Goal: Information Seeking & Learning: Learn about a topic

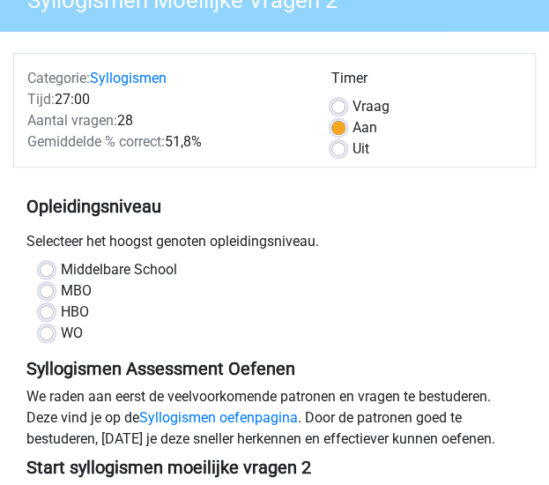
scroll to position [176, 0]
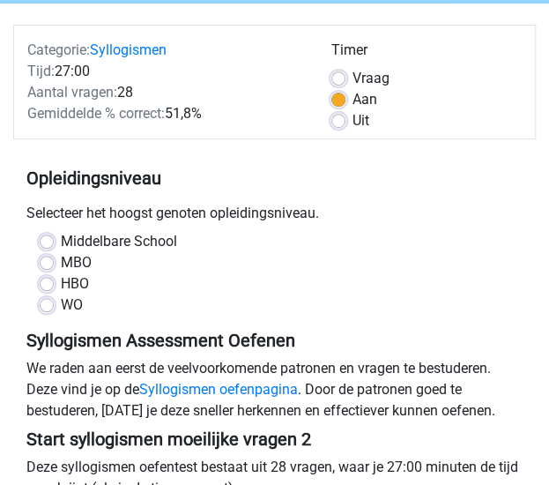
click at [61, 240] on label "Middelbare School" at bounding box center [119, 241] width 116 height 21
click at [46, 240] on input "Middelbare School" at bounding box center [47, 240] width 14 height 18
radio input "true"
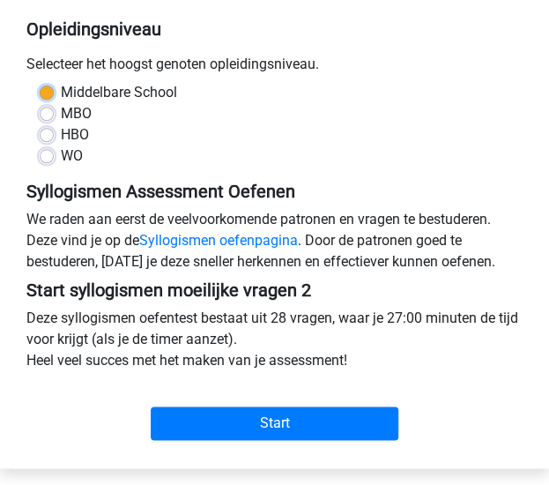
scroll to position [353, 0]
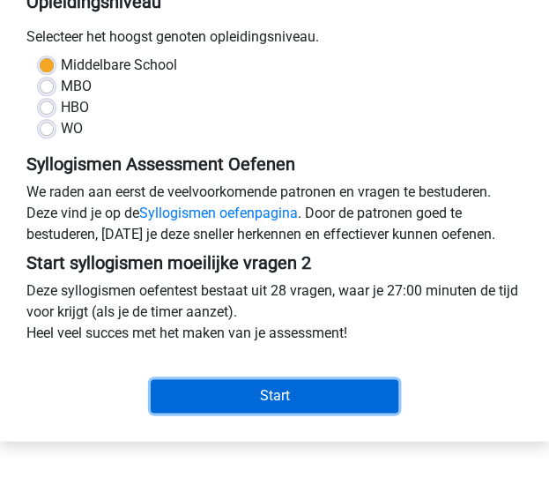
click at [303, 384] on input "Start" at bounding box center [275, 396] width 249 height 34
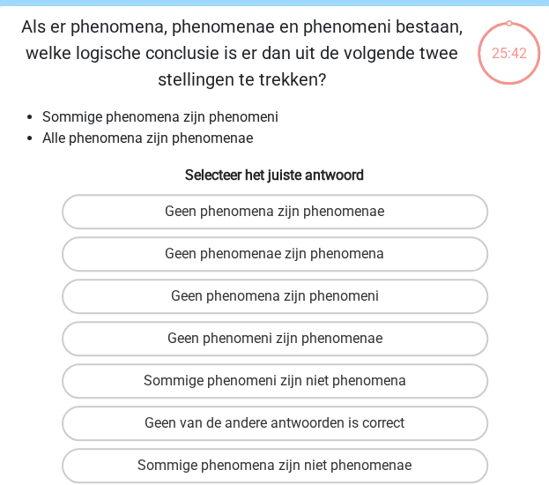
scroll to position [88, 0]
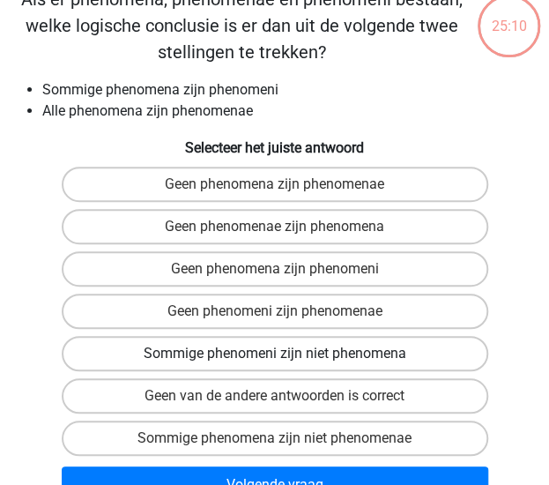
click at [362, 347] on label "Sommige phenomeni zijn niet phenomena" at bounding box center [275, 353] width 427 height 35
click at [287, 354] on input "Sommige phenomeni zijn niet phenomena" at bounding box center [280, 359] width 11 height 11
radio input "true"
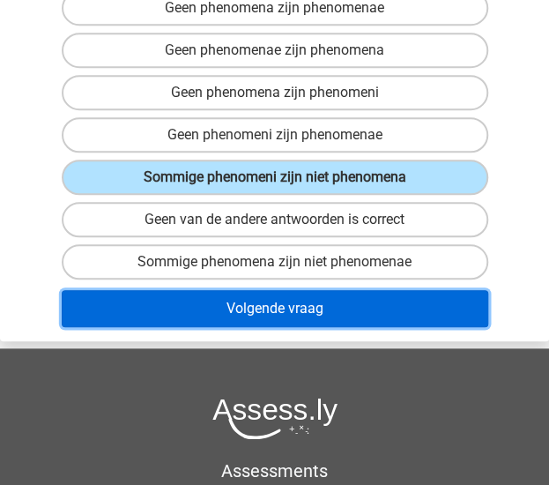
click at [356, 302] on button "Volgende vraag" at bounding box center [275, 308] width 427 height 37
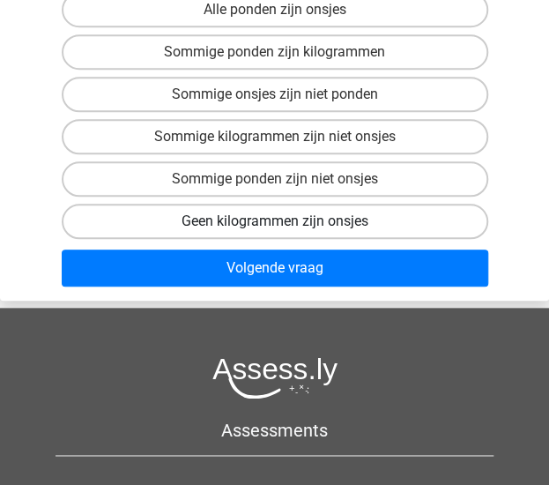
scroll to position [353, 0]
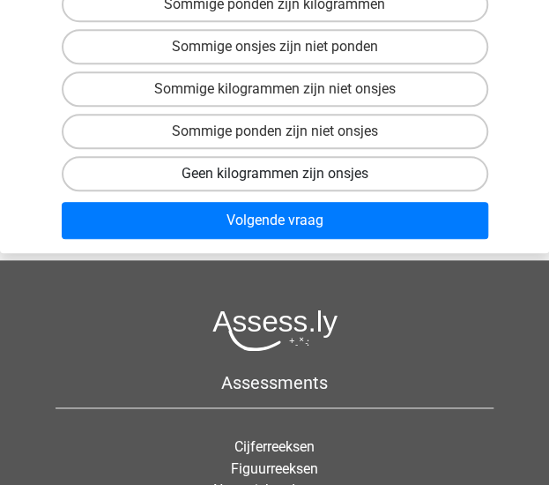
drag, startPoint x: 34, startPoint y: 89, endPoint x: 348, endPoint y: 172, distance: 325.5
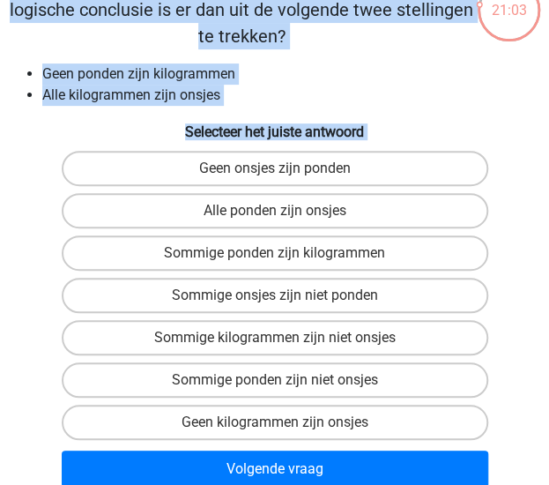
scroll to position [88, 0]
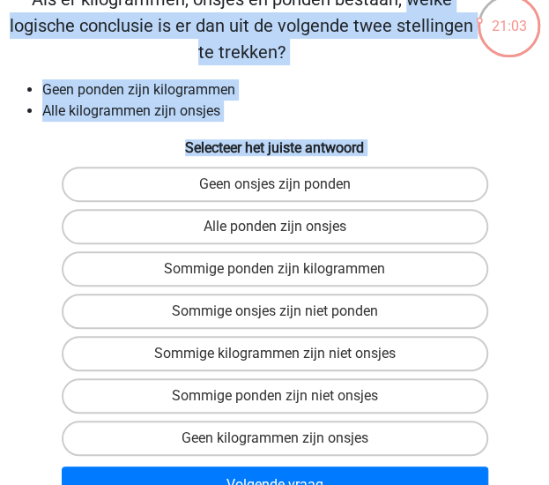
click at [471, 117] on li "Alle kilogrammen zijn onsjes" at bounding box center [292, 111] width 500 height 21
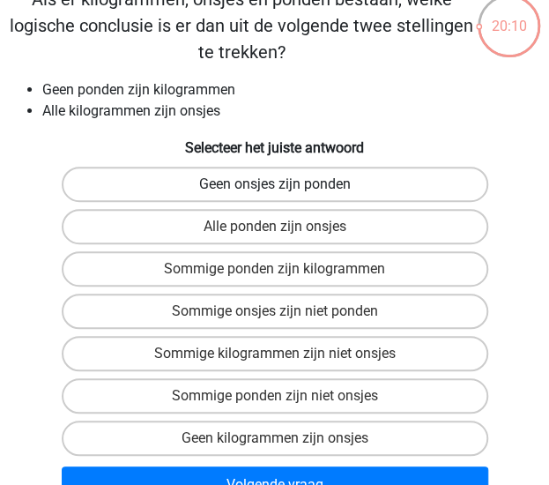
click at [377, 183] on label "Geen onsjes zijn ponden" at bounding box center [275, 184] width 427 height 35
click at [287, 184] on input "Geen onsjes zijn ponden" at bounding box center [280, 189] width 11 height 11
radio input "true"
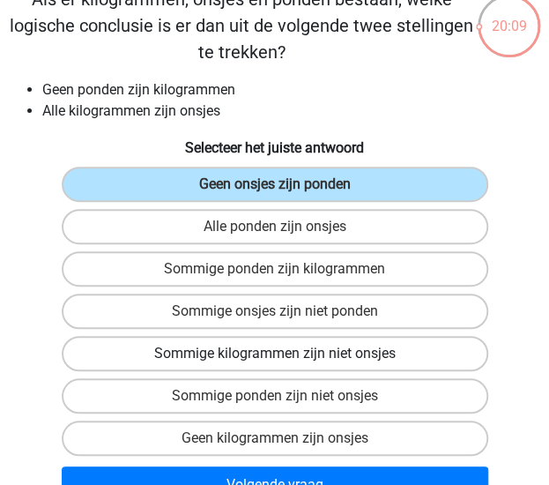
scroll to position [176, 0]
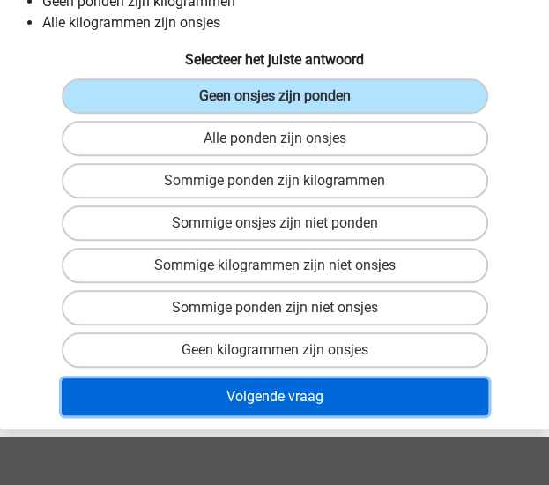
click at [310, 399] on button "Volgende vraag" at bounding box center [275, 396] width 427 height 37
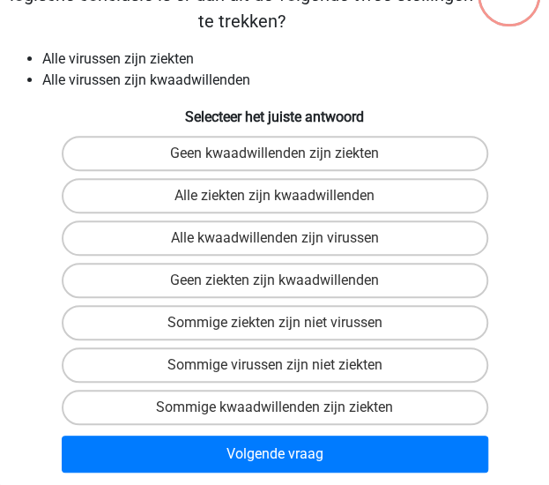
scroll to position [67, 0]
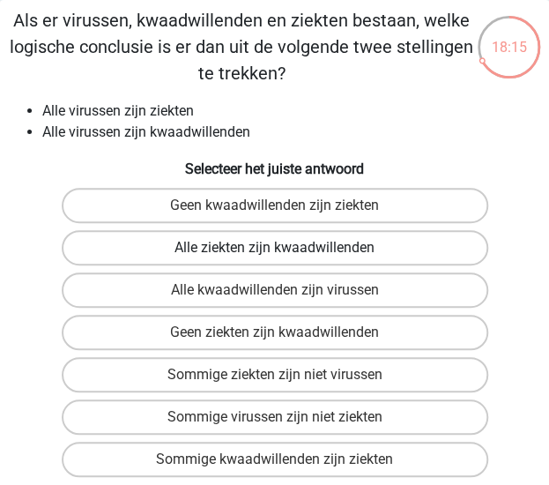
click at [464, 251] on label "Alle ziekten zijn kwaadwillenden" at bounding box center [275, 247] width 427 height 35
click at [287, 251] on input "Alle ziekten zijn kwaadwillenden" at bounding box center [280, 253] width 11 height 11
radio input "true"
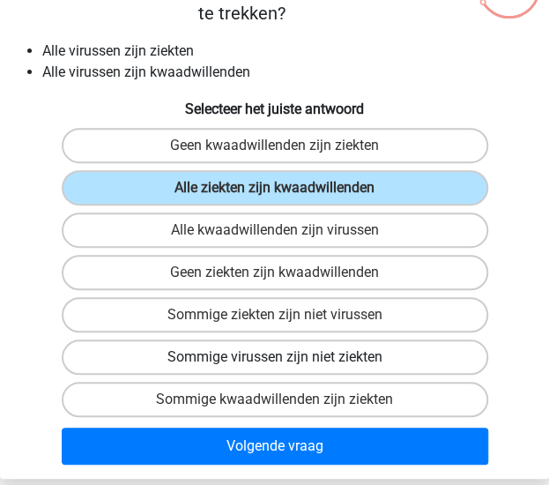
scroll to position [155, 0]
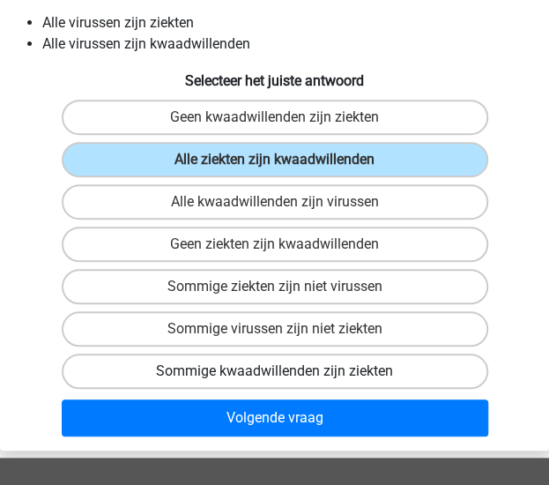
click at [422, 373] on label "Sommige kwaadwillenden zijn ziekten" at bounding box center [275, 371] width 427 height 35
click at [287, 373] on input "Sommige kwaadwillenden zijn ziekten" at bounding box center [280, 376] width 11 height 11
radio input "true"
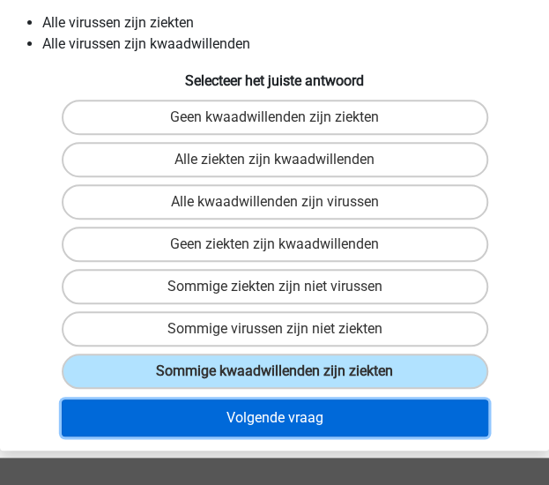
click at [380, 421] on button "Volgende vraag" at bounding box center [275, 417] width 427 height 37
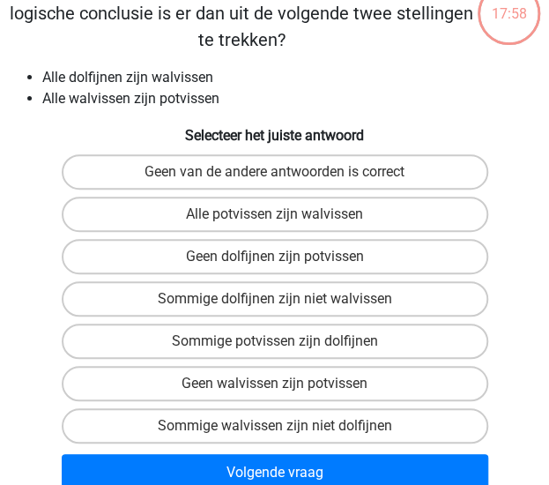
scroll to position [67, 0]
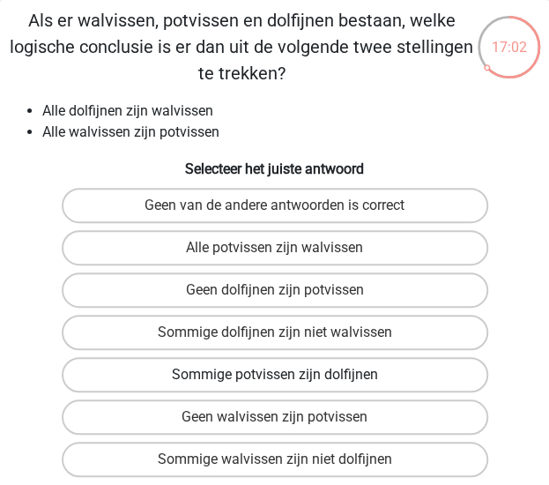
click at [407, 380] on label "Sommige potvissen zijn dolfijnen" at bounding box center [275, 374] width 427 height 35
click at [287, 380] on input "Sommige potvissen zijn dolfijnen" at bounding box center [280, 380] width 11 height 11
radio input "true"
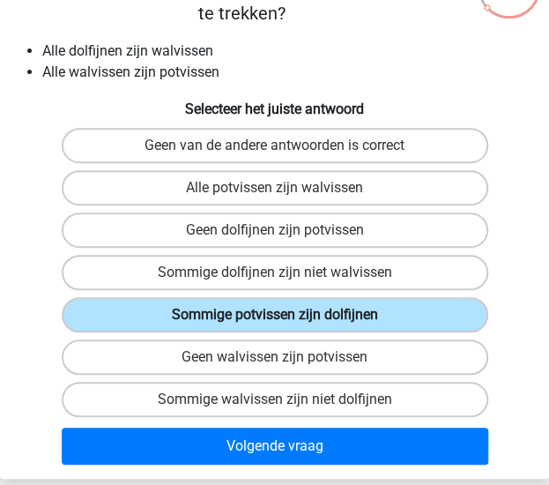
scroll to position [155, 0]
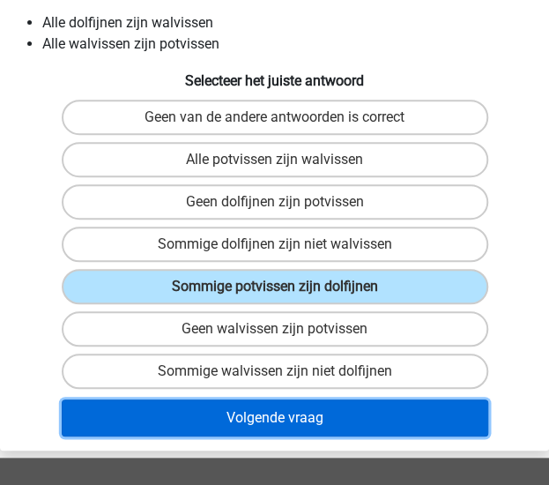
click at [397, 417] on button "Volgende vraag" at bounding box center [275, 417] width 427 height 37
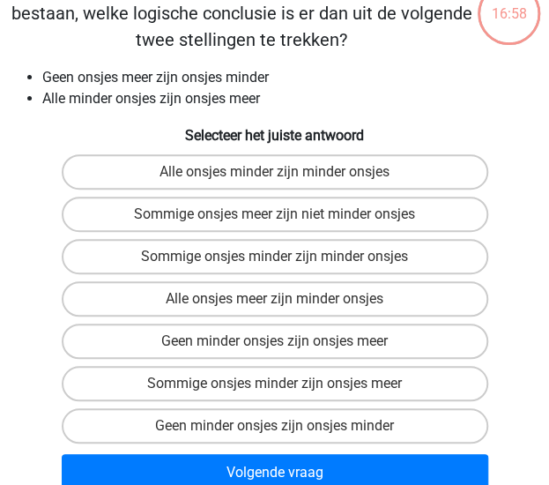
scroll to position [67, 0]
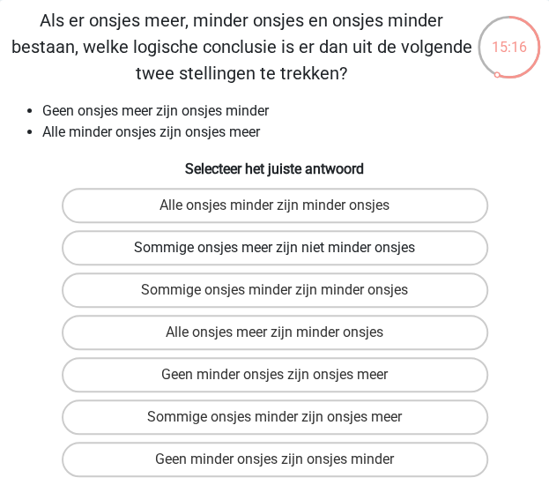
click at [401, 255] on label "Sommige onsjes meer zijn niet minder onsjes" at bounding box center [275, 247] width 427 height 35
click at [287, 255] on input "Sommige onsjes meer zijn niet minder onsjes" at bounding box center [280, 253] width 11 height 11
radio input "true"
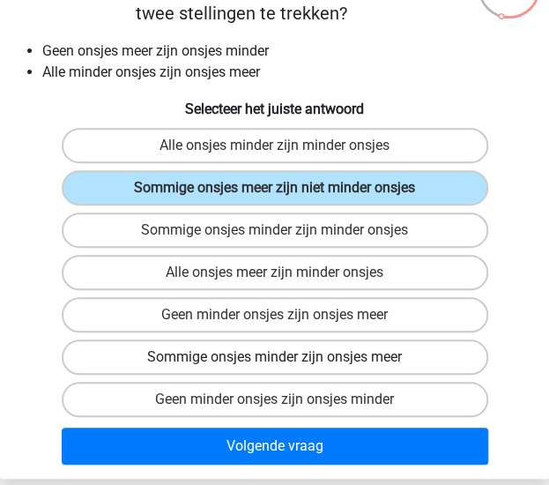
scroll to position [155, 0]
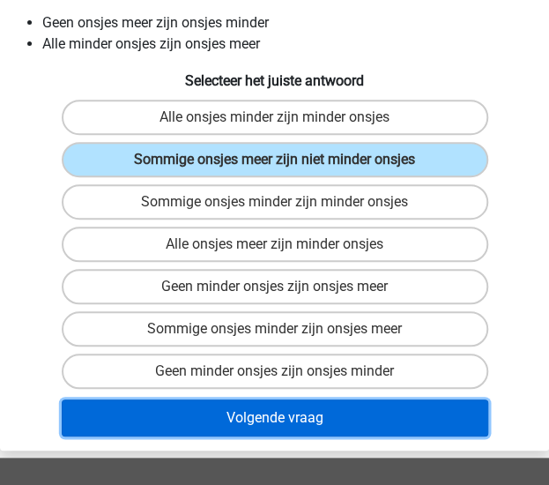
click at [395, 425] on button "Volgende vraag" at bounding box center [275, 417] width 427 height 37
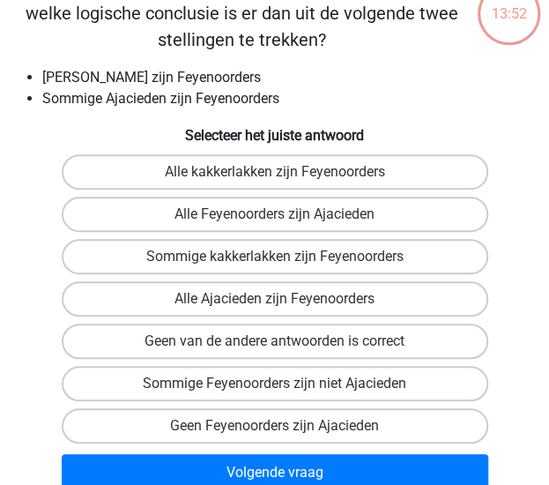
scroll to position [67, 0]
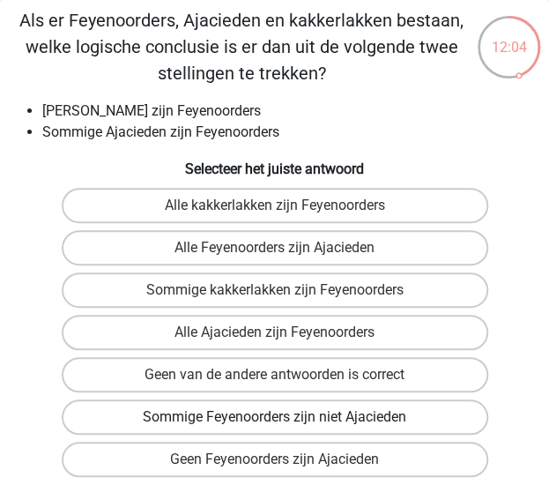
click at [412, 421] on label "Sommige Feyenoorders zijn niet Ajacieden" at bounding box center [275, 416] width 427 height 35
click at [287, 421] on input "Sommige Feyenoorders zijn niet Ajacieden" at bounding box center [280, 422] width 11 height 11
radio input "true"
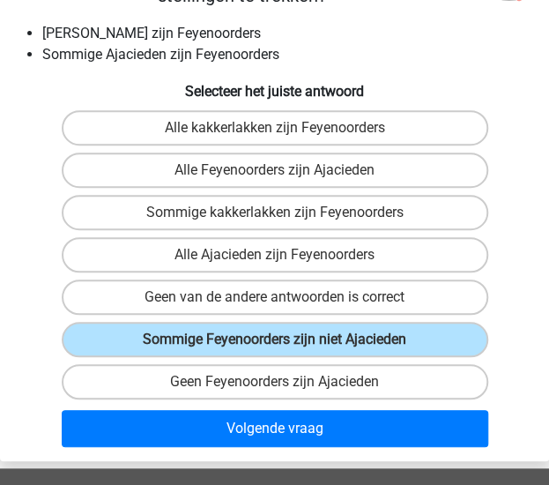
scroll to position [243, 0]
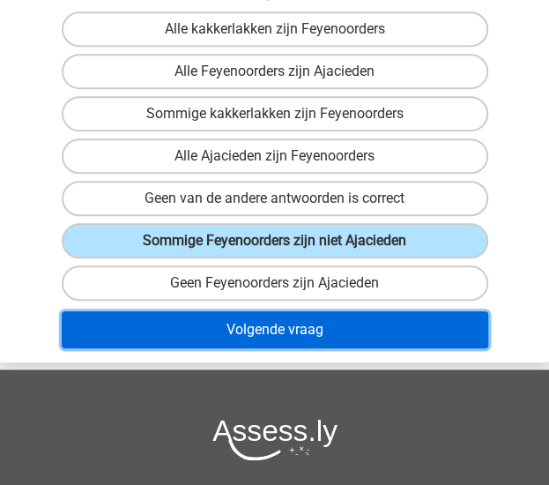
click at [388, 323] on button "Volgende vraag" at bounding box center [275, 329] width 427 height 37
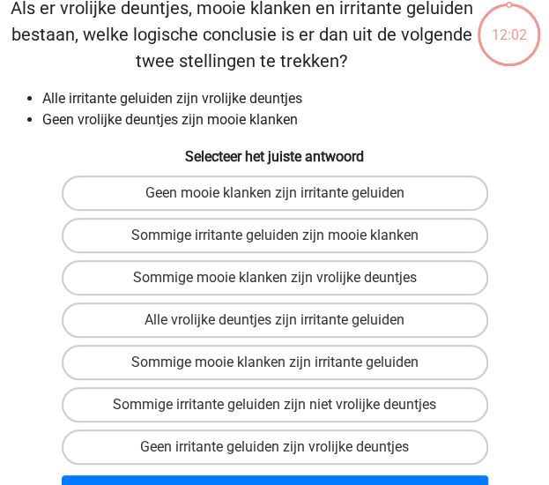
scroll to position [67, 0]
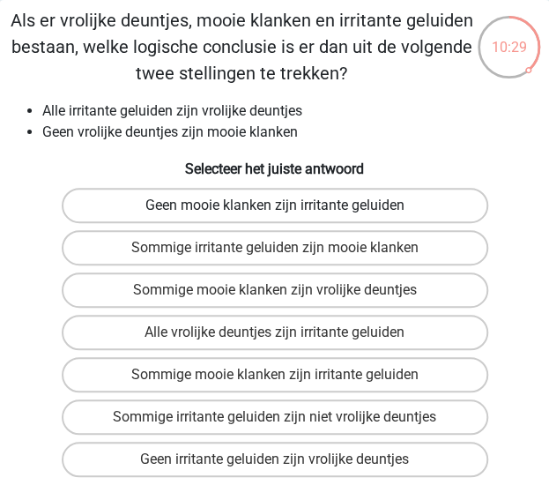
click at [291, 208] on label "Geen mooie klanken zijn irritante geluiden" at bounding box center [275, 205] width 427 height 35
click at [287, 208] on input "Geen mooie klanken zijn irritante geluiden" at bounding box center [280, 210] width 11 height 11
radio input "true"
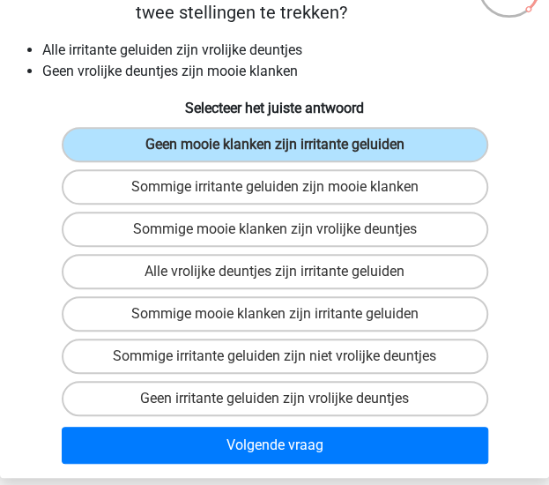
scroll to position [155, 0]
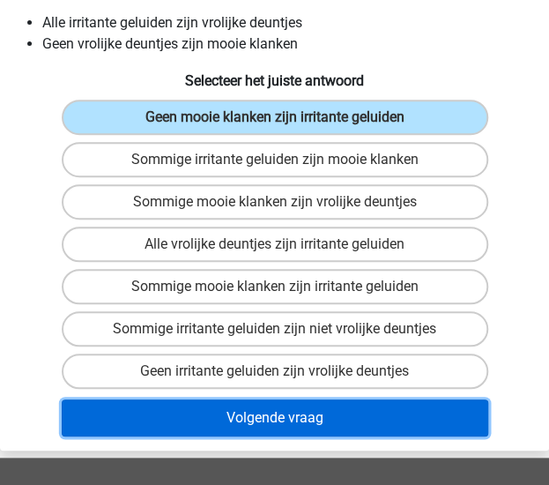
click at [279, 421] on button "Volgende vraag" at bounding box center [275, 417] width 427 height 37
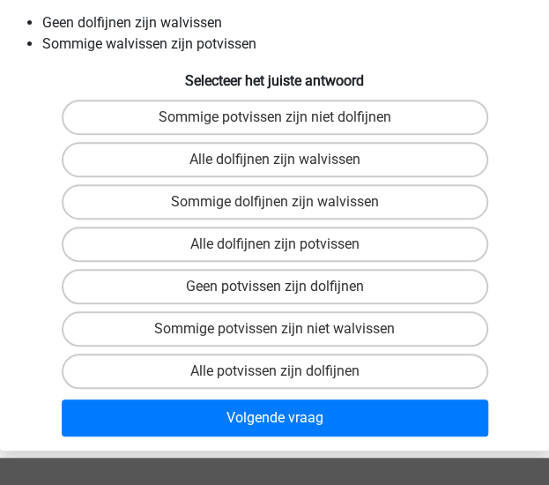
scroll to position [67, 0]
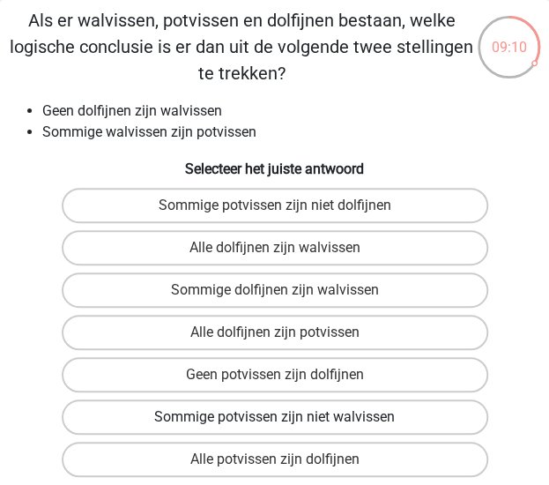
click at [224, 416] on label "Sommige potvissen zijn niet walvissen" at bounding box center [275, 416] width 427 height 35
click at [275, 417] on input "Sommige potvissen zijn niet walvissen" at bounding box center [280, 422] width 11 height 11
radio input "true"
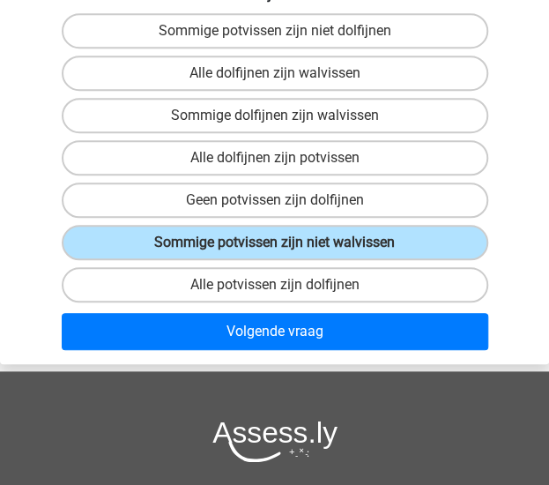
scroll to position [243, 0]
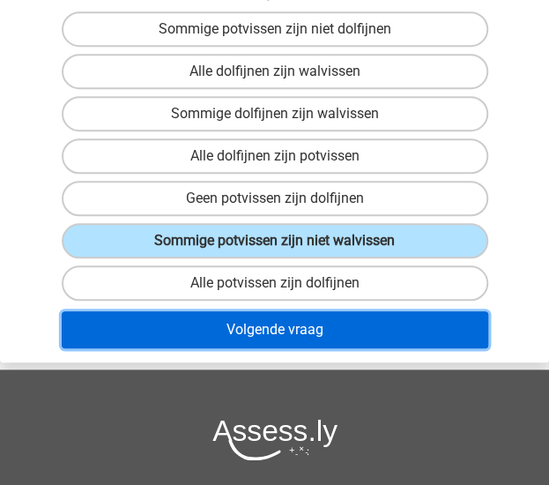
click at [286, 331] on button "Volgende vraag" at bounding box center [275, 329] width 427 height 37
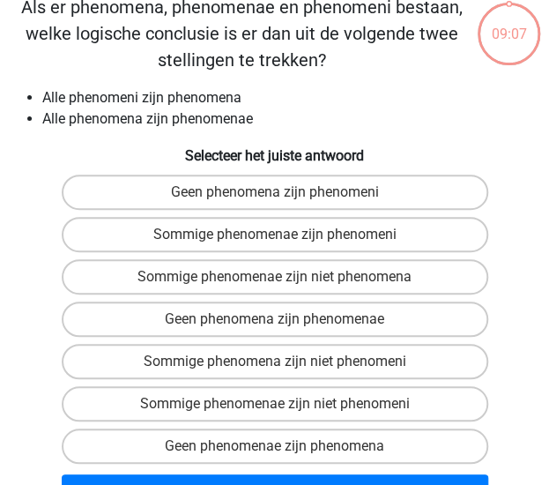
scroll to position [67, 0]
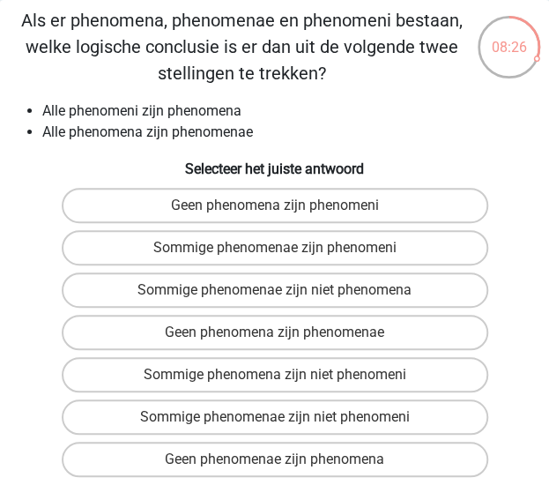
click at [280, 250] on input "Sommige phenomenae zijn phenomeni" at bounding box center [280, 253] width 11 height 11
radio input "true"
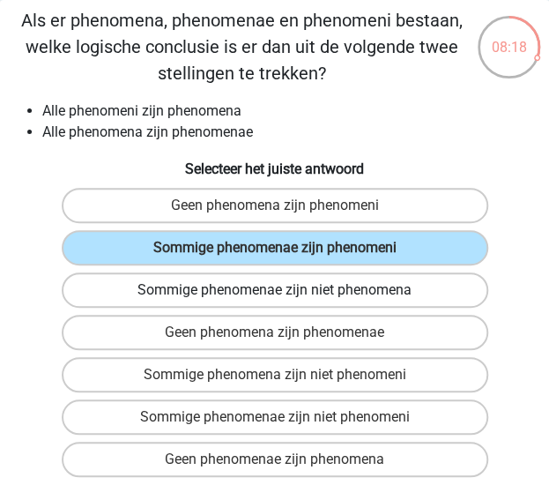
click at [372, 304] on label "Sommige phenomenae zijn niet phenomena" at bounding box center [275, 289] width 427 height 35
click at [287, 302] on input "Sommige phenomenae zijn niet phenomena" at bounding box center [280, 295] width 11 height 11
radio input "true"
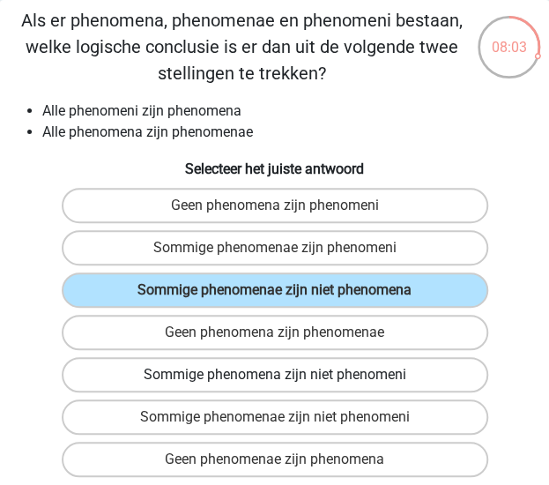
scroll to position [155, 0]
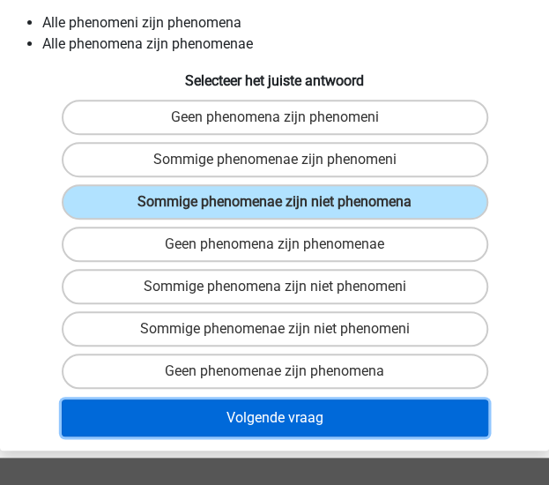
click at [369, 427] on button "Volgende vraag" at bounding box center [275, 417] width 427 height 37
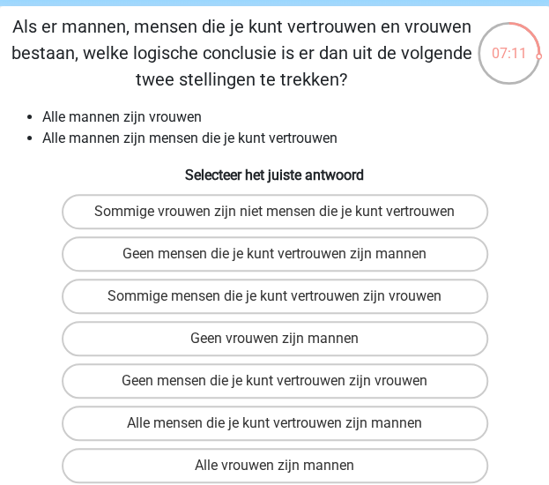
scroll to position [88, 0]
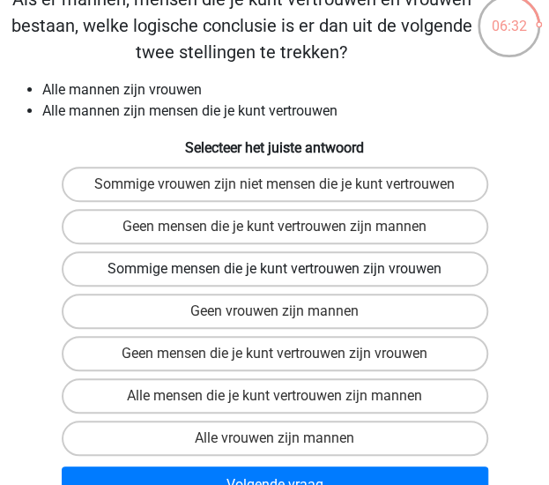
click at [328, 274] on label "Sommige mensen die je kunt vertrouwen zijn vrouwen" at bounding box center [275, 268] width 427 height 35
click at [287, 274] on input "Sommige mensen die je kunt vertrouwen zijn vrouwen" at bounding box center [280, 274] width 11 height 11
radio input "true"
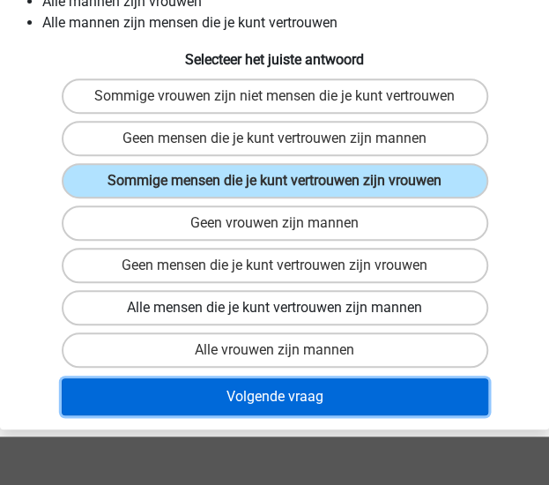
click at [361, 401] on button "Volgende vraag" at bounding box center [275, 396] width 427 height 37
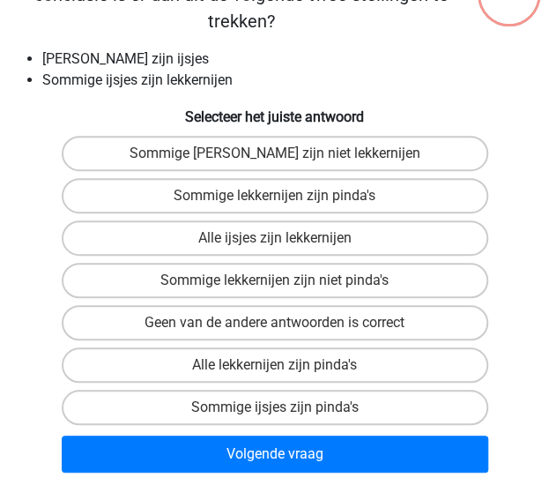
scroll to position [67, 0]
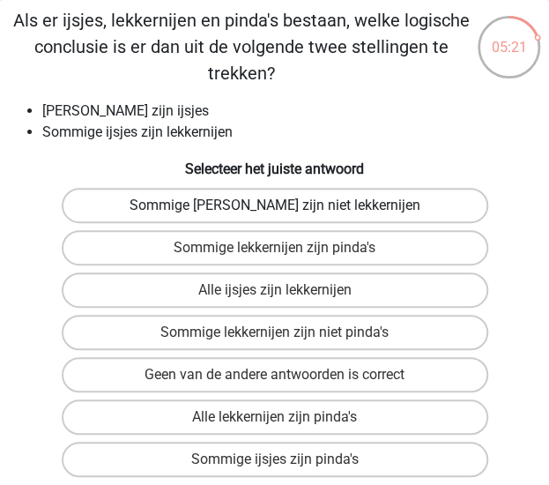
click at [363, 216] on label "Sommige pinda's zijn niet lekkernijen" at bounding box center [275, 205] width 427 height 35
click at [287, 216] on input "Sommige pinda's zijn niet lekkernijen" at bounding box center [280, 210] width 11 height 11
radio input "true"
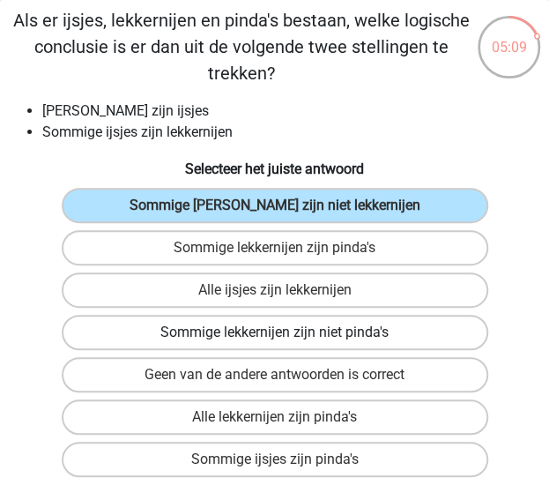
click at [402, 332] on label "Sommige lekkernijen zijn niet pinda's" at bounding box center [275, 332] width 427 height 35
click at [287, 332] on input "Sommige lekkernijen zijn niet pinda's" at bounding box center [280, 337] width 11 height 11
radio input "true"
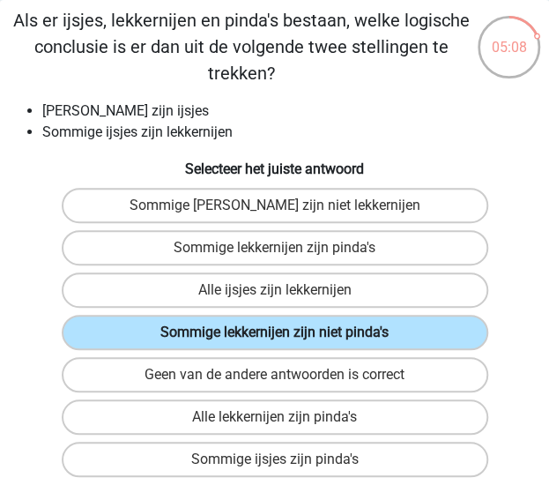
scroll to position [155, 0]
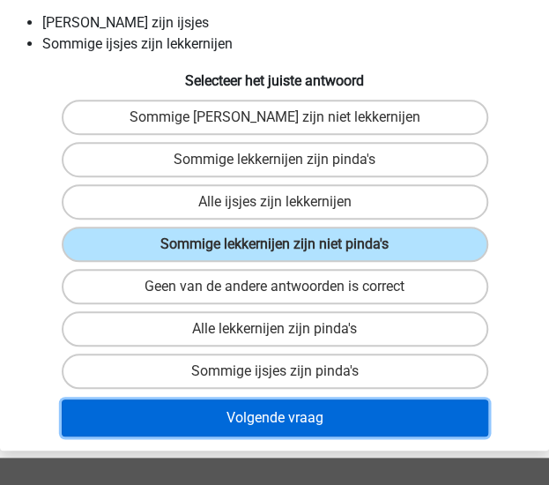
click at [401, 408] on button "Volgende vraag" at bounding box center [275, 417] width 427 height 37
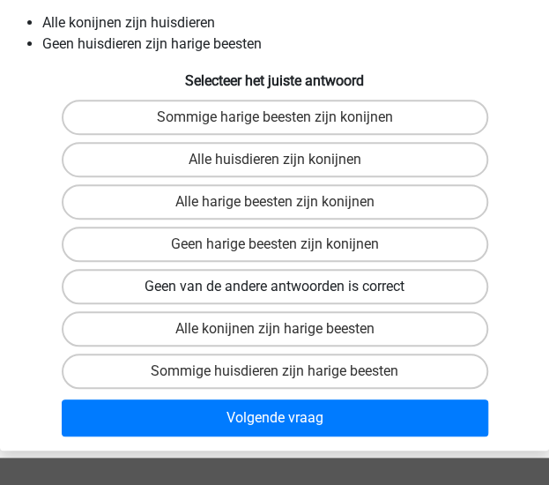
click at [321, 292] on label "Geen van de andere antwoorden is correct" at bounding box center [275, 286] width 427 height 35
click at [287, 292] on input "Geen van de andere antwoorden is correct" at bounding box center [280, 292] width 11 height 11
radio input "true"
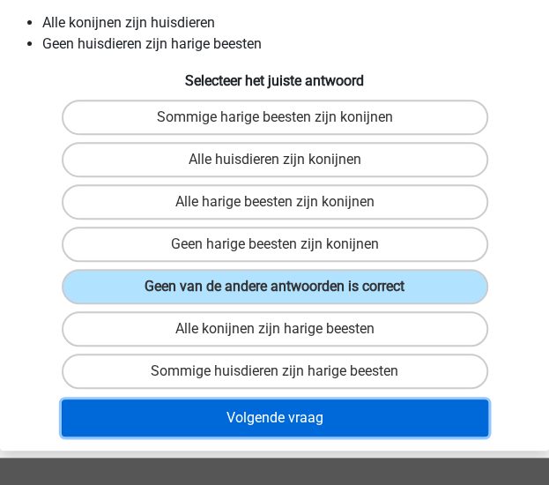
click at [305, 428] on button "Volgende vraag" at bounding box center [275, 417] width 427 height 37
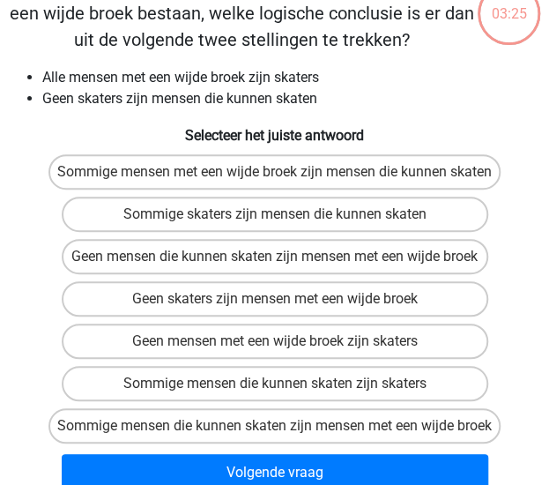
scroll to position [67, 0]
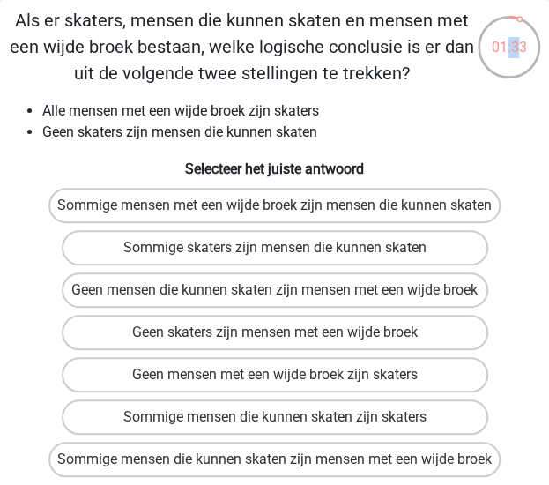
click at [508, 16] on div "01:33" at bounding box center [509, 36] width 66 height 44
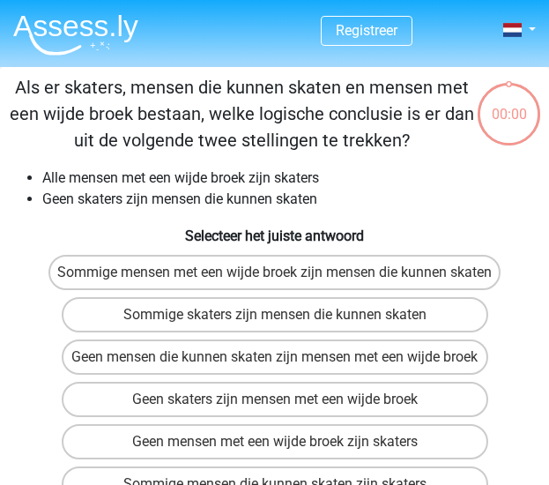
scroll to position [67, 0]
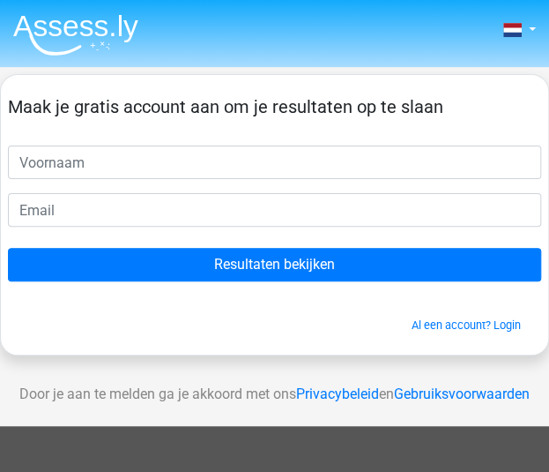
click at [92, 160] on input "text" at bounding box center [274, 162] width 533 height 34
type input "Bieke"
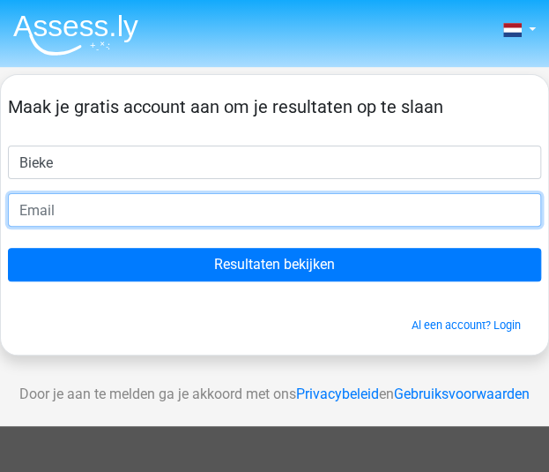
click at [98, 211] on input "email" at bounding box center [274, 210] width 533 height 34
type input "bieke.bauters@student.kuleuven.be"
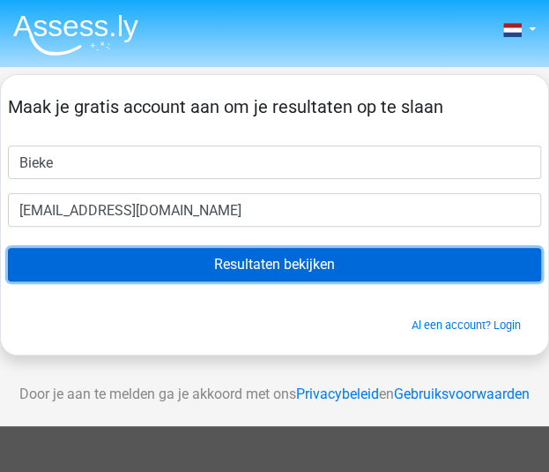
click at [284, 255] on input "Resultaten bekijken" at bounding box center [274, 265] width 533 height 34
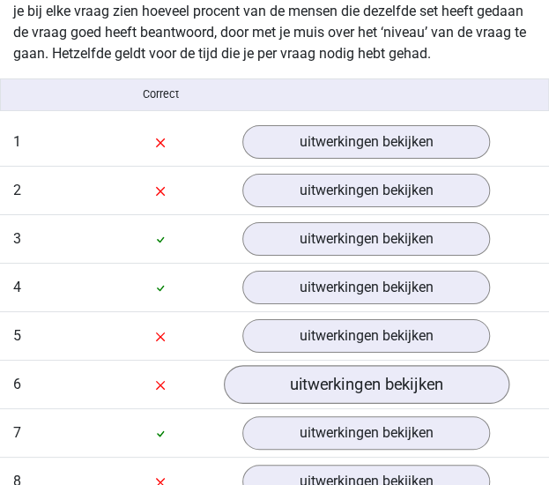
scroll to position [1411, 0]
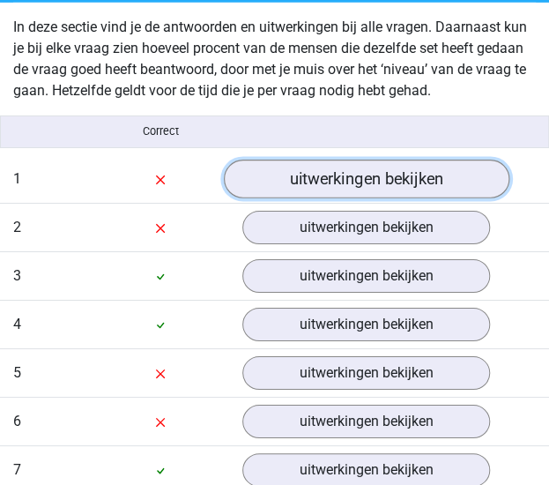
click at [379, 184] on link "uitwerkingen bekijken" at bounding box center [366, 179] width 286 height 39
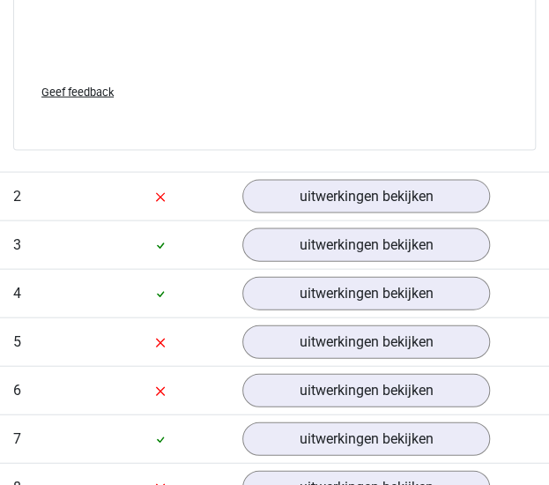
scroll to position [2469, 0]
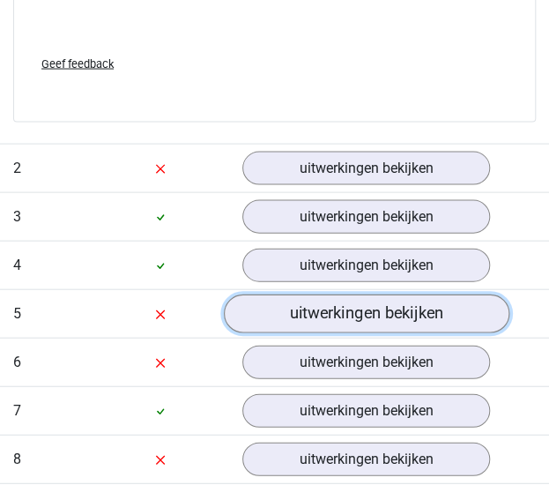
click at [379, 318] on link "uitwerkingen bekijken" at bounding box center [366, 313] width 286 height 39
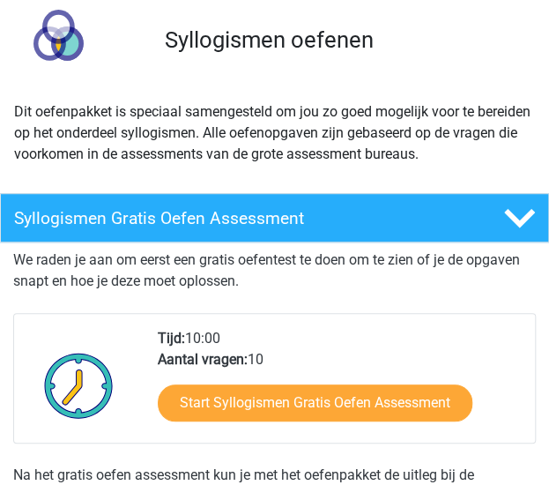
scroll to position [176, 0]
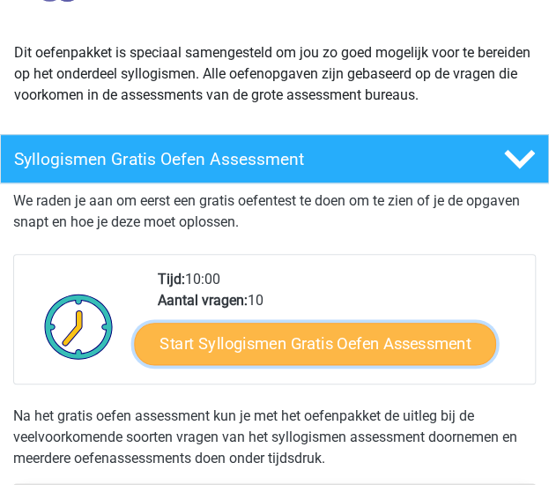
click at [353, 343] on link "Start Syllogismen Gratis Oefen Assessment" at bounding box center [315, 344] width 362 height 42
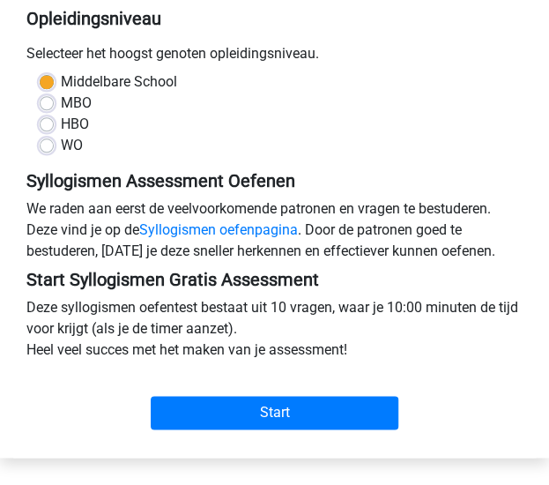
scroll to position [353, 0]
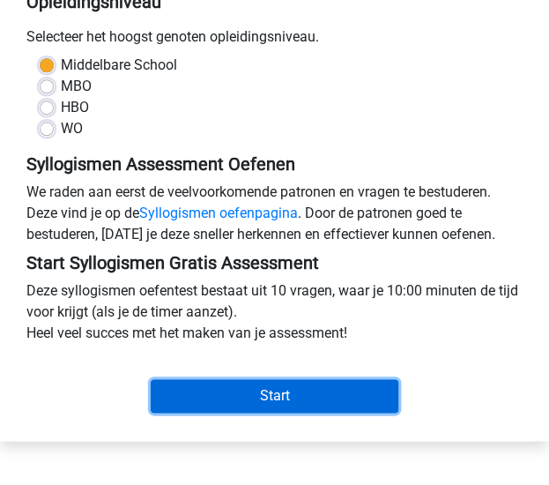
click at [275, 388] on input "Start" at bounding box center [275, 396] width 249 height 34
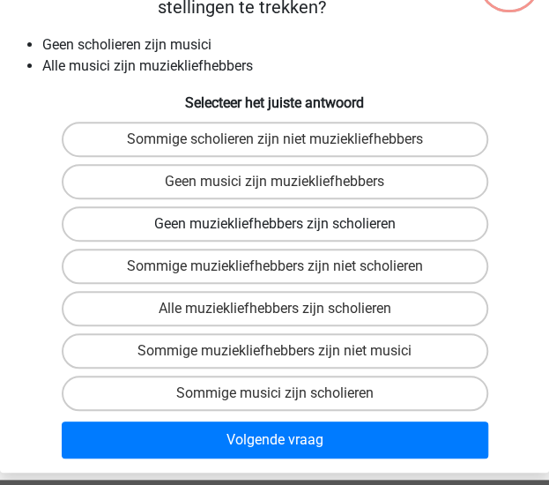
scroll to position [176, 0]
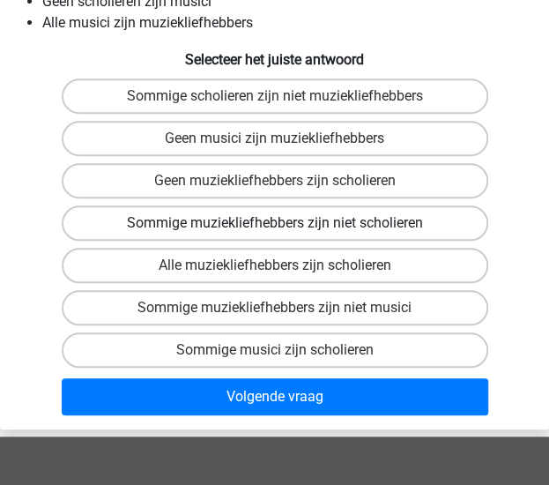
click at [376, 232] on label "Sommige muziekliefhebbers zijn niet scholieren" at bounding box center [275, 222] width 427 height 35
click at [287, 232] on input "Sommige muziekliefhebbers zijn niet scholieren" at bounding box center [280, 228] width 11 height 11
radio input "true"
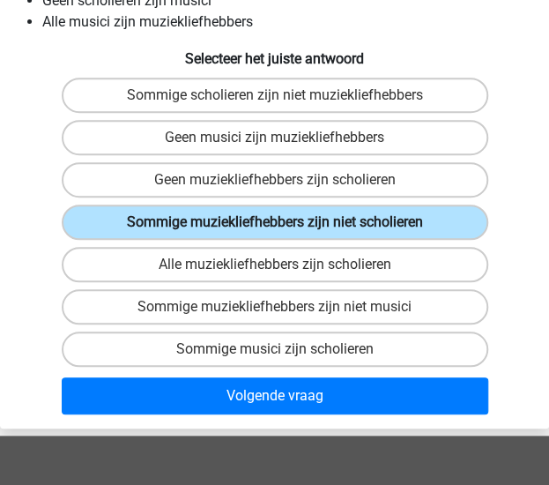
scroll to position [353, 0]
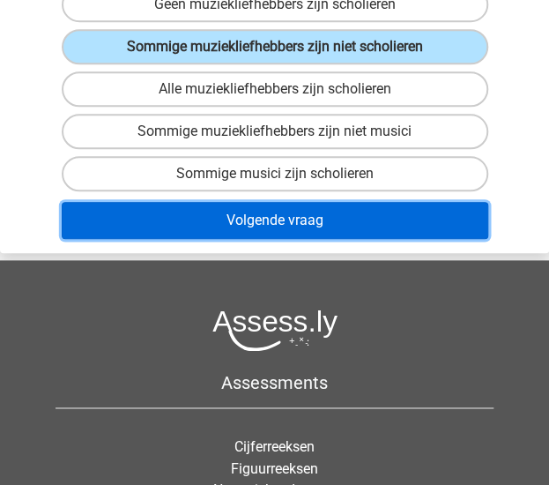
click at [328, 224] on button "Volgende vraag" at bounding box center [275, 220] width 427 height 37
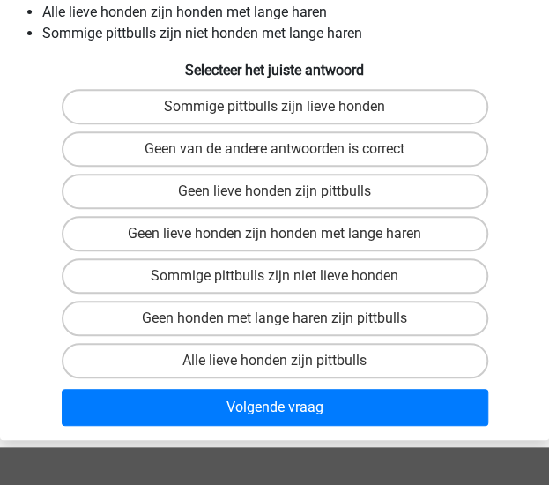
scroll to position [67, 0]
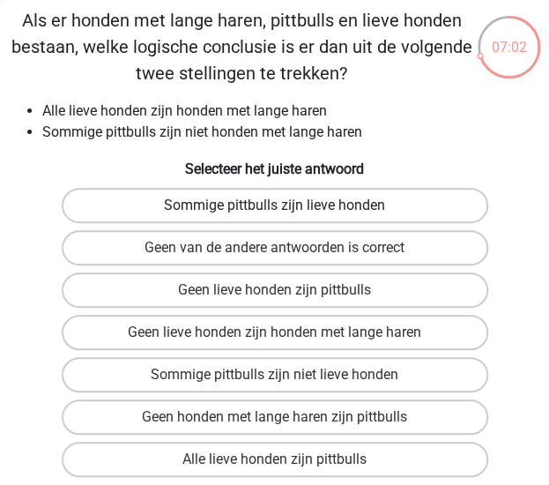
click at [311, 212] on label "Sommige pittbulls zijn lieve honden" at bounding box center [275, 205] width 427 height 35
click at [287, 212] on input "Sommige pittbulls zijn lieve honden" at bounding box center [280, 210] width 11 height 11
radio input "true"
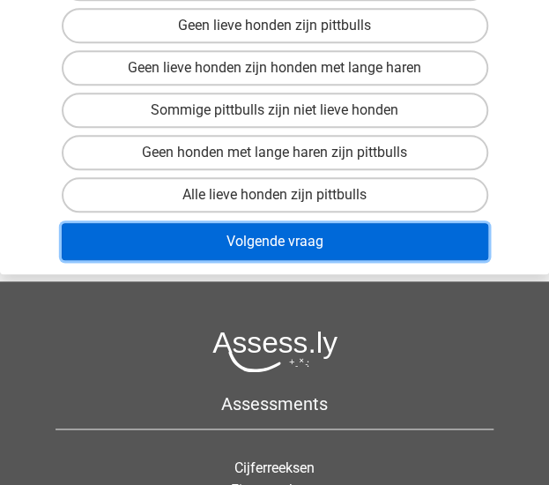
click at [299, 244] on button "Volgende vraag" at bounding box center [275, 241] width 427 height 37
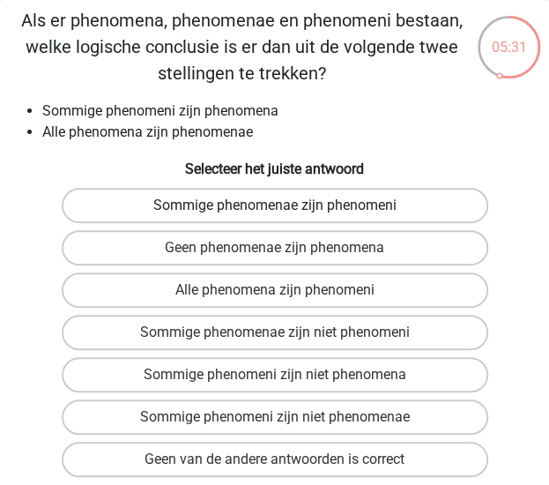
click at [325, 216] on label "Sommige phenomenae zijn phenomeni" at bounding box center [275, 205] width 427 height 35
click at [287, 216] on input "Sommige phenomenae zijn phenomeni" at bounding box center [280, 210] width 11 height 11
radio input "true"
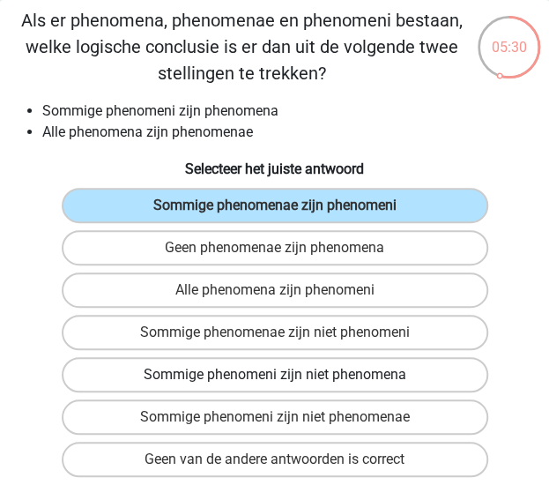
scroll to position [155, 0]
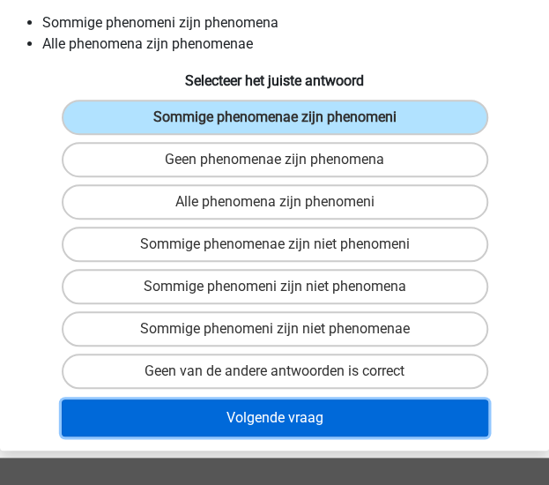
click at [242, 414] on button "Volgende vraag" at bounding box center [275, 417] width 427 height 37
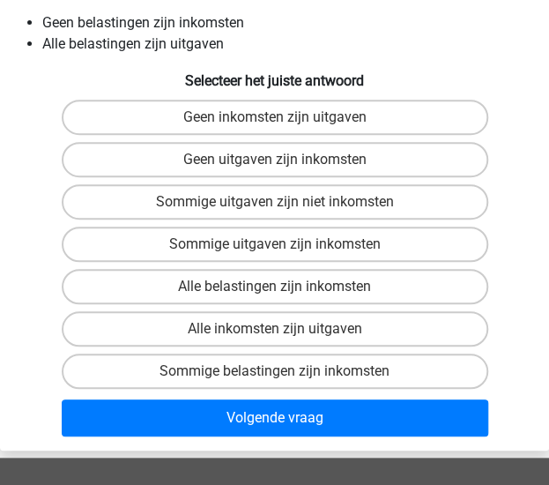
scroll to position [67, 0]
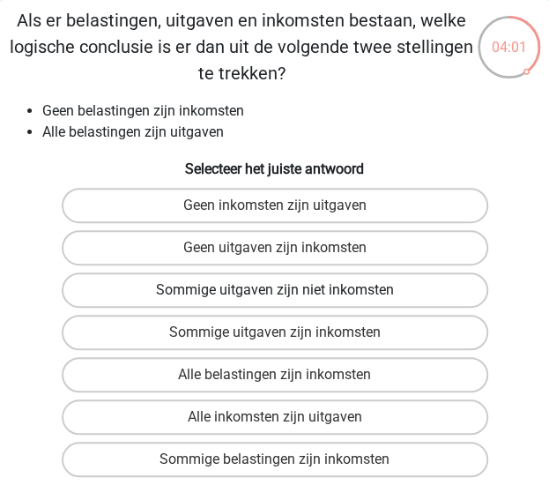
click at [370, 287] on label "Sommige uitgaven zijn niet inkomsten" at bounding box center [275, 289] width 427 height 35
click at [287, 290] on input "Sommige uitgaven zijn niet inkomsten" at bounding box center [280, 295] width 11 height 11
radio input "true"
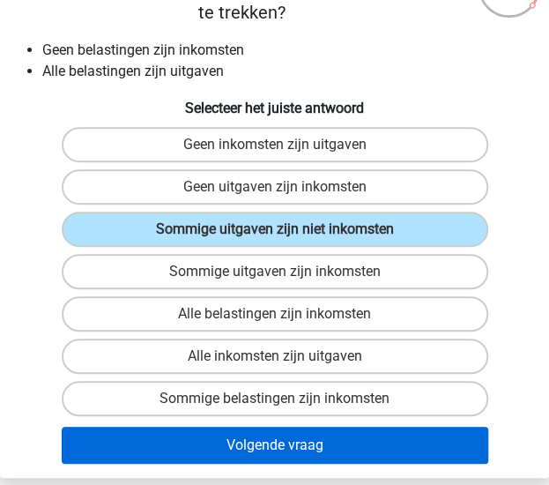
scroll to position [155, 0]
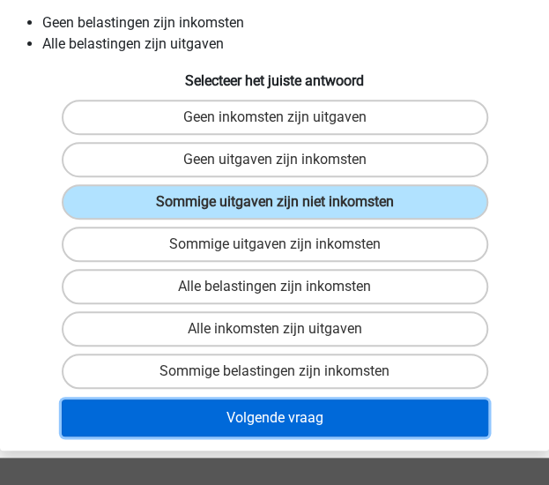
click at [362, 414] on button "Volgende vraag" at bounding box center [275, 417] width 427 height 37
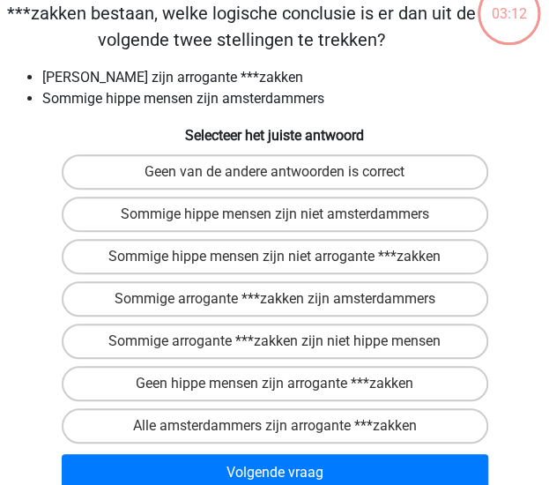
scroll to position [67, 0]
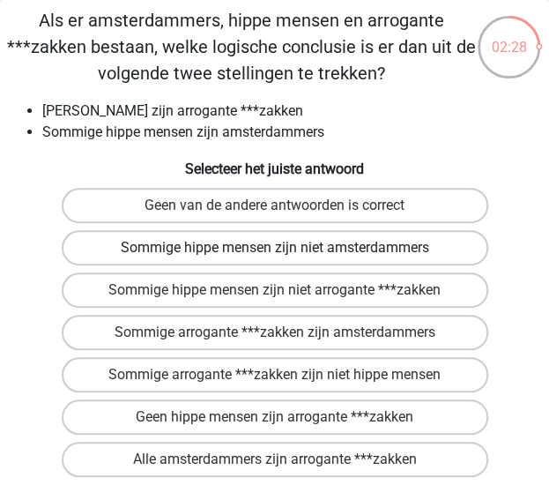
click at [436, 255] on label "Sommige hippe mensen zijn niet amsterdammers" at bounding box center [275, 247] width 427 height 35
click at [287, 255] on input "Sommige hippe mensen zijn niet amsterdammers" at bounding box center [280, 253] width 11 height 11
radio input "true"
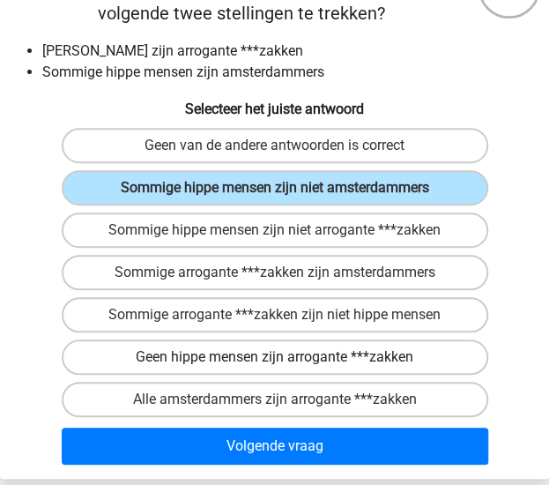
scroll to position [155, 0]
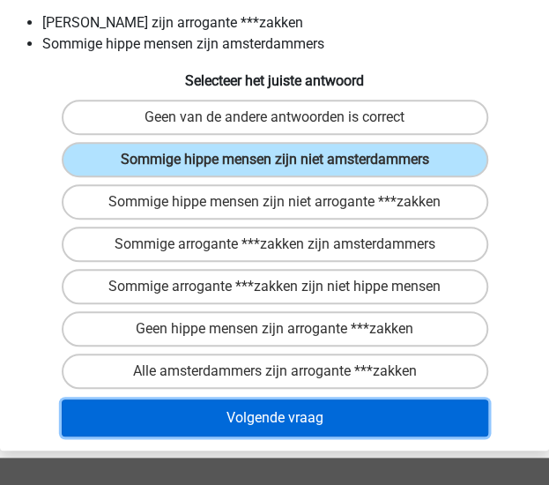
click at [377, 419] on button "Volgende vraag" at bounding box center [275, 417] width 427 height 37
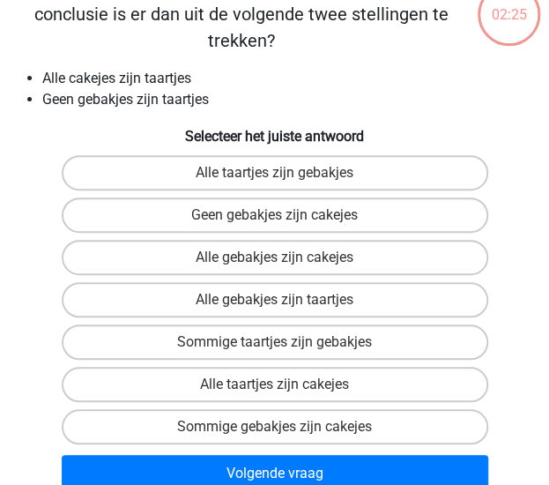
scroll to position [67, 0]
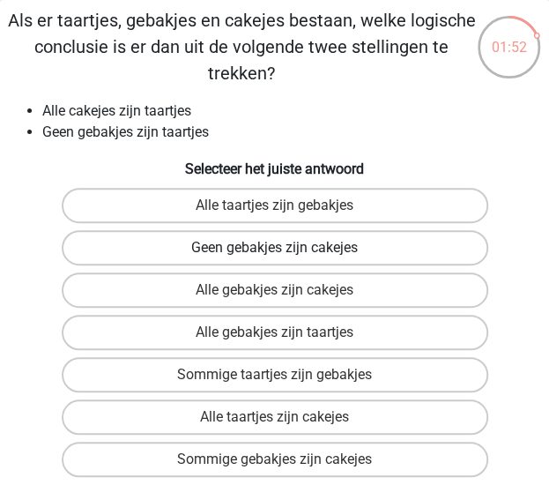
click at [376, 248] on label "Geen gebakjes zijn cakejes" at bounding box center [275, 247] width 427 height 35
click at [287, 248] on input "Geen gebakjes zijn cakejes" at bounding box center [280, 253] width 11 height 11
radio input "true"
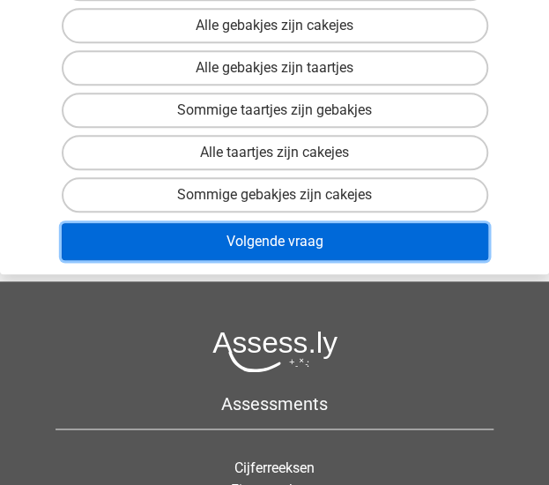
click at [366, 235] on button "Volgende vraag" at bounding box center [275, 241] width 427 height 37
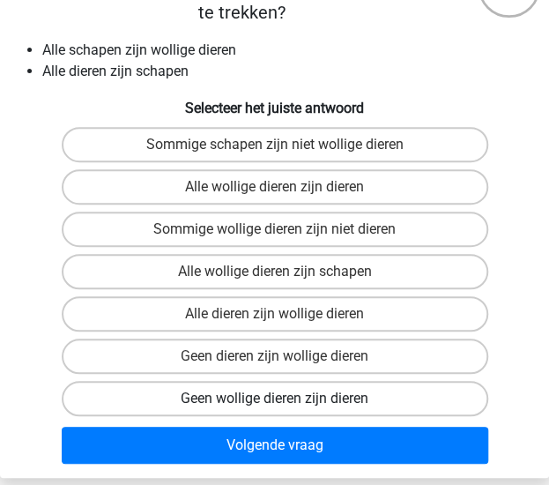
scroll to position [155, 0]
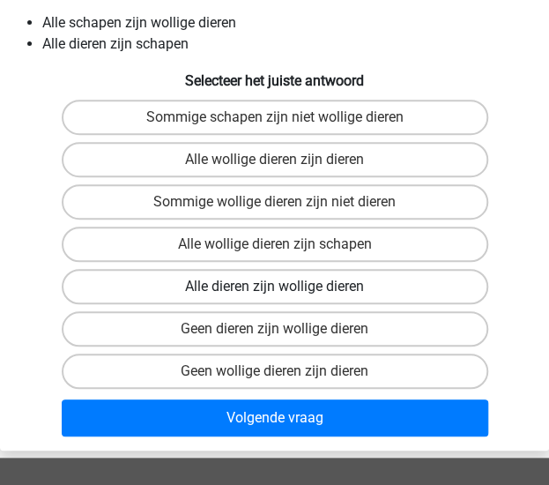
click at [391, 287] on label "Alle dieren zijn wollige dieren" at bounding box center [275, 286] width 427 height 35
click at [287, 287] on input "Alle dieren zijn wollige dieren" at bounding box center [280, 292] width 11 height 11
radio input "true"
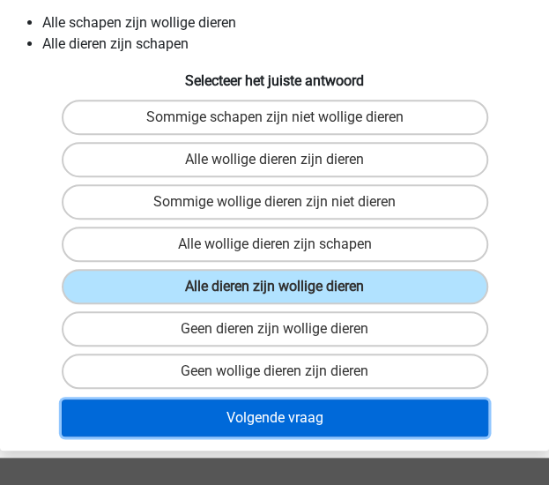
click at [371, 416] on button "Volgende vraag" at bounding box center [275, 417] width 427 height 37
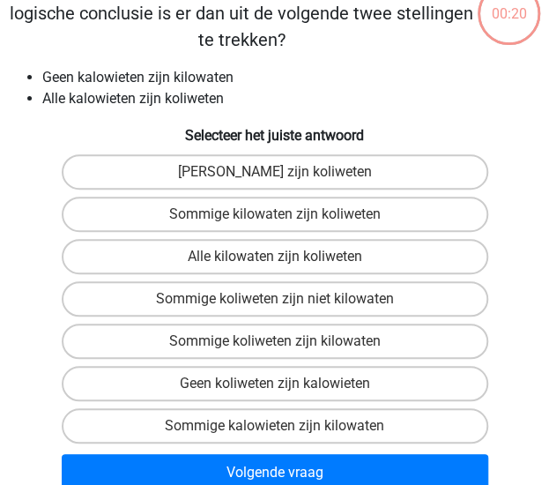
scroll to position [67, 0]
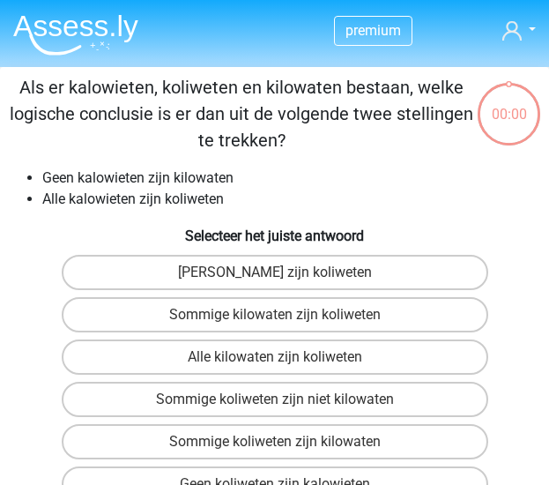
scroll to position [67, 0]
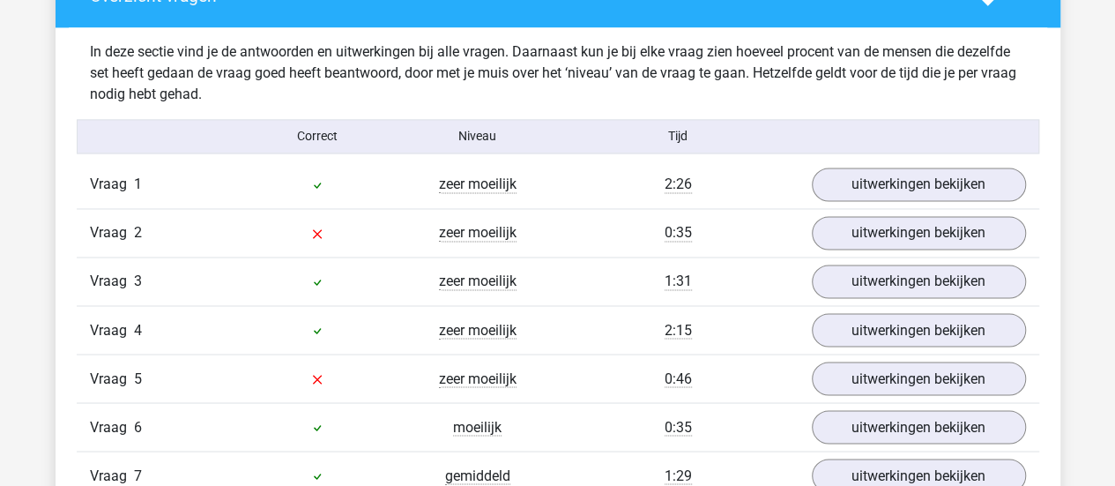
scroll to position [1323, 0]
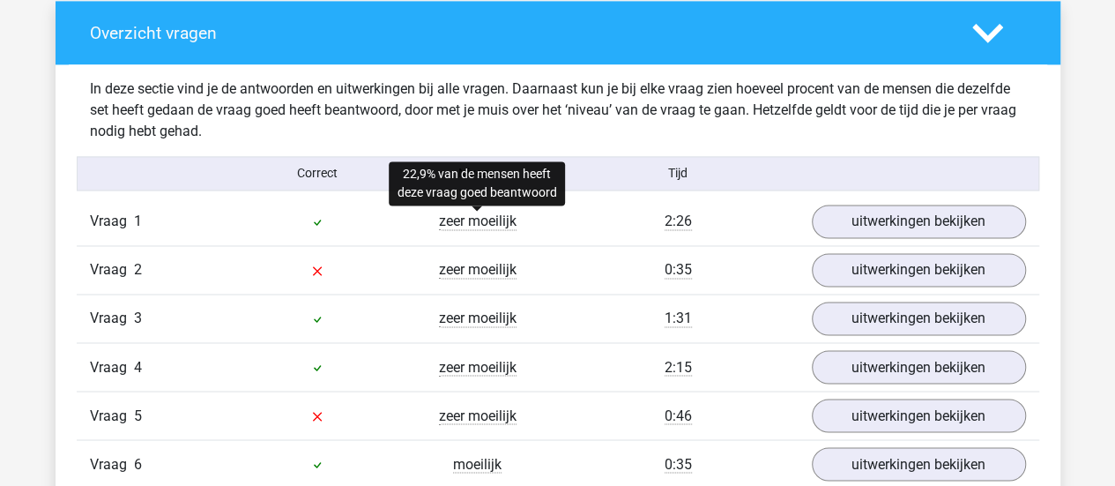
click at [508, 219] on span "zeer moeilijk" at bounding box center [478, 221] width 78 height 18
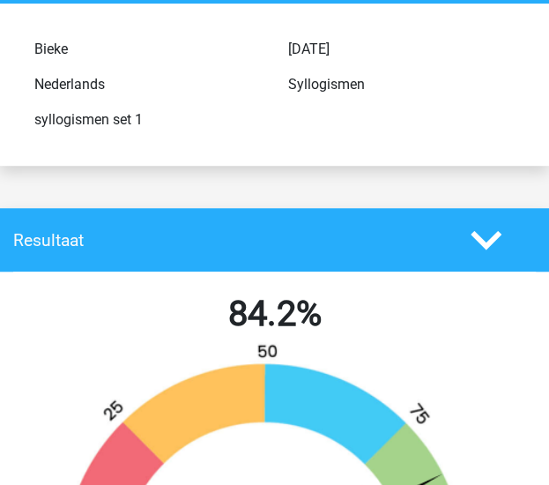
scroll to position [0, 0]
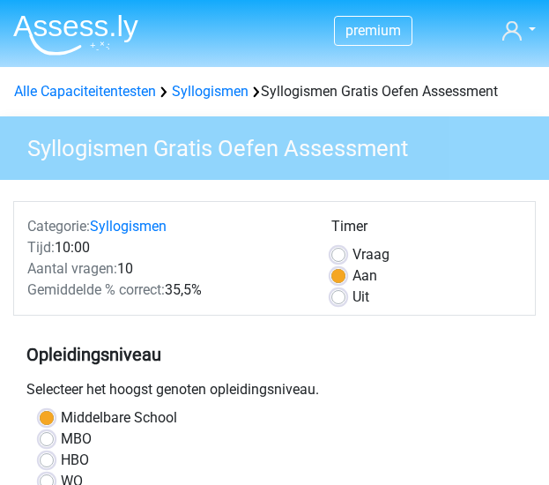
scroll to position [353, 0]
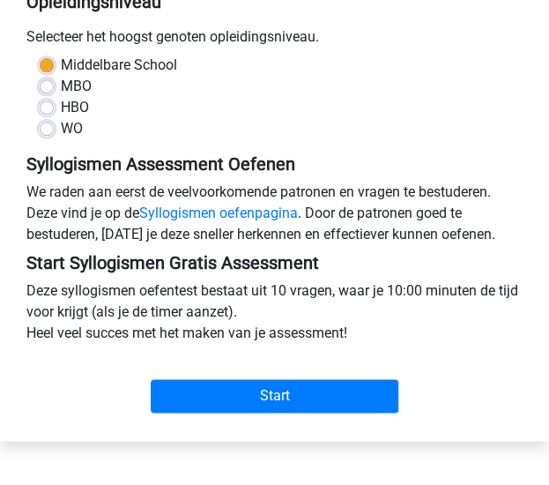
click at [61, 85] on label "MBO" at bounding box center [76, 86] width 31 height 21
click at [44, 85] on input "MBO" at bounding box center [47, 85] width 14 height 18
radio input "true"
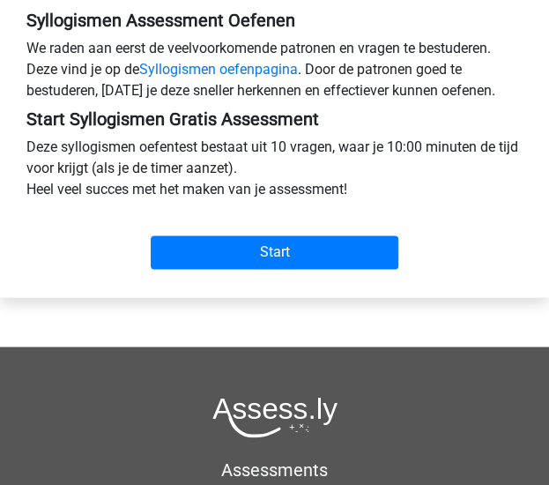
scroll to position [617, 0]
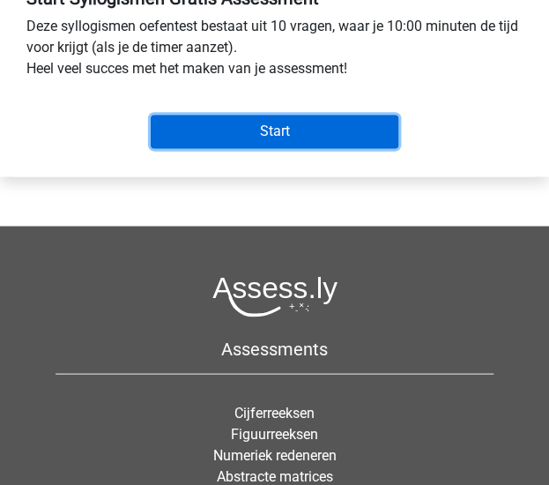
click at [287, 122] on input "Start" at bounding box center [275, 132] width 249 height 34
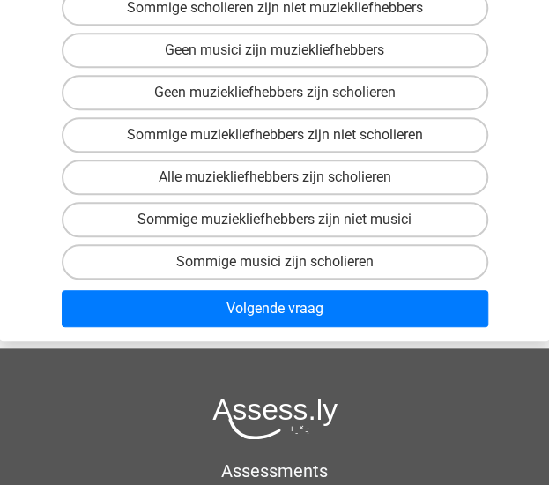
scroll to position [353, 0]
